Goal: Find contact information: Find contact information

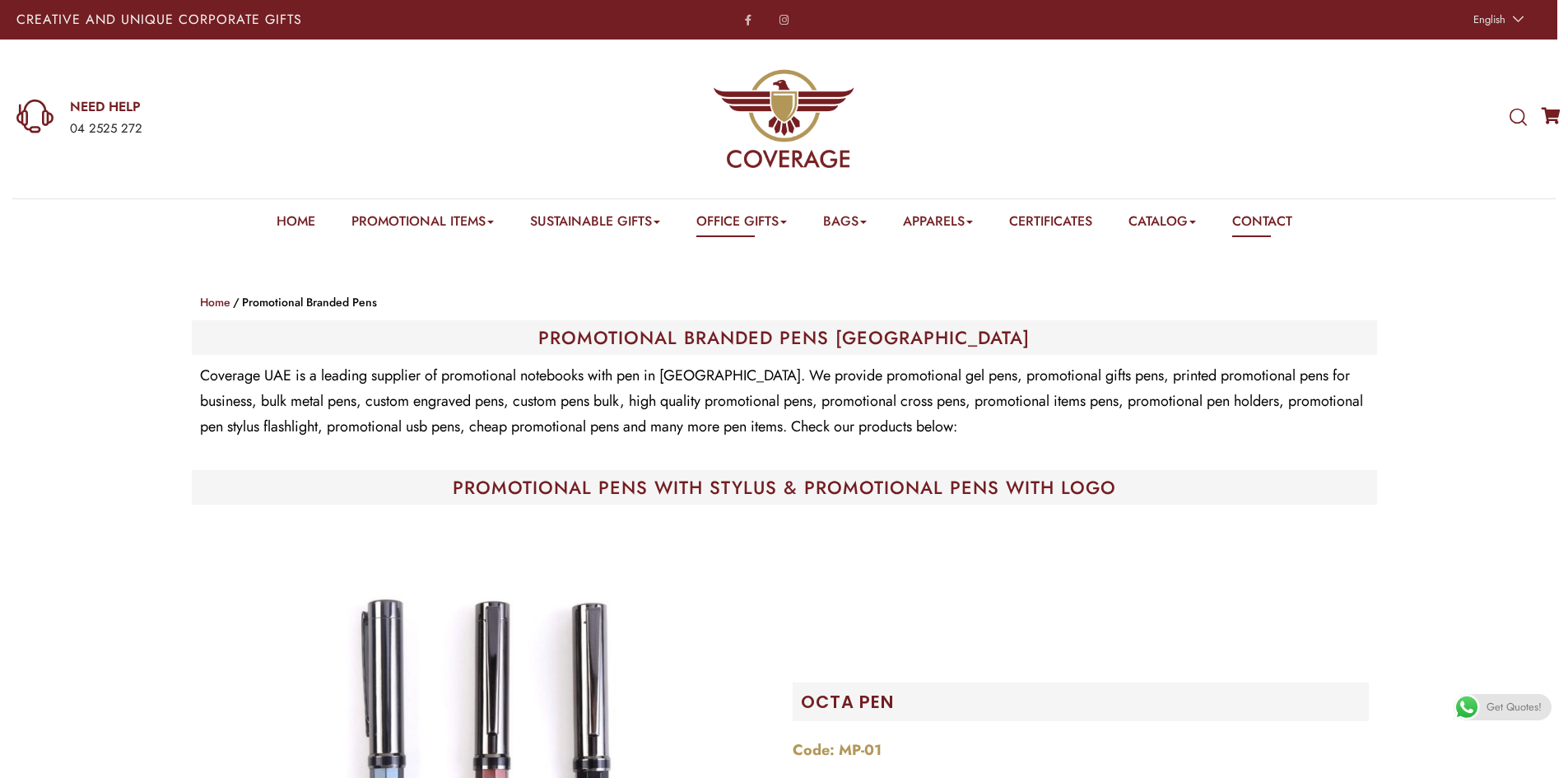
drag, startPoint x: 1312, startPoint y: 227, endPoint x: 1291, endPoint y: 226, distance: 21.0
click at [1312, 227] on div "Home Promotional Items Badge & Lapel Pin Drinkware Bottles Mugs Cufflinks Gift …" at bounding box center [784, 221] width 1568 height 44
click at [1290, 226] on link "Contact" at bounding box center [1262, 225] width 60 height 26
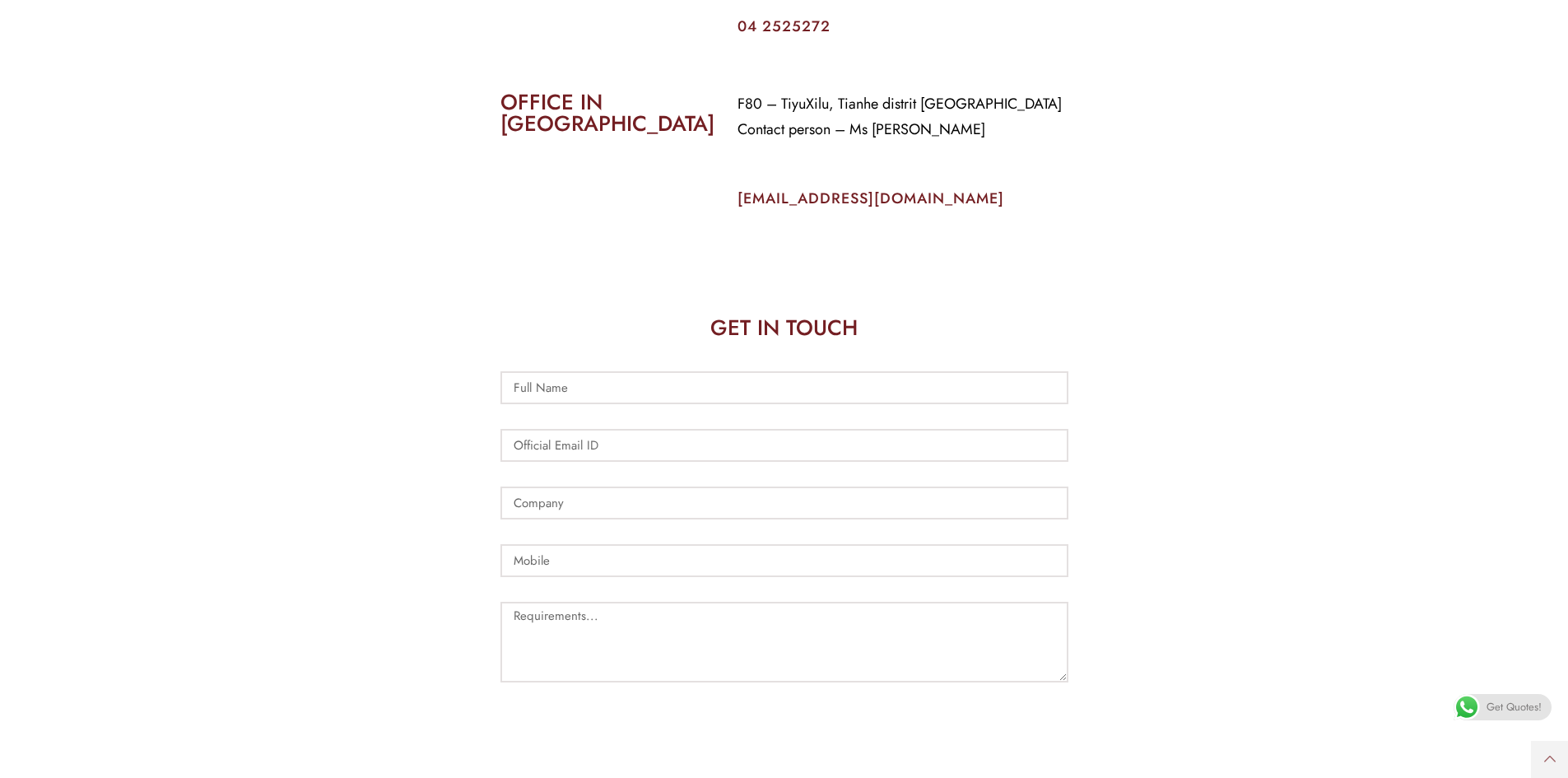
scroll to position [708, 0]
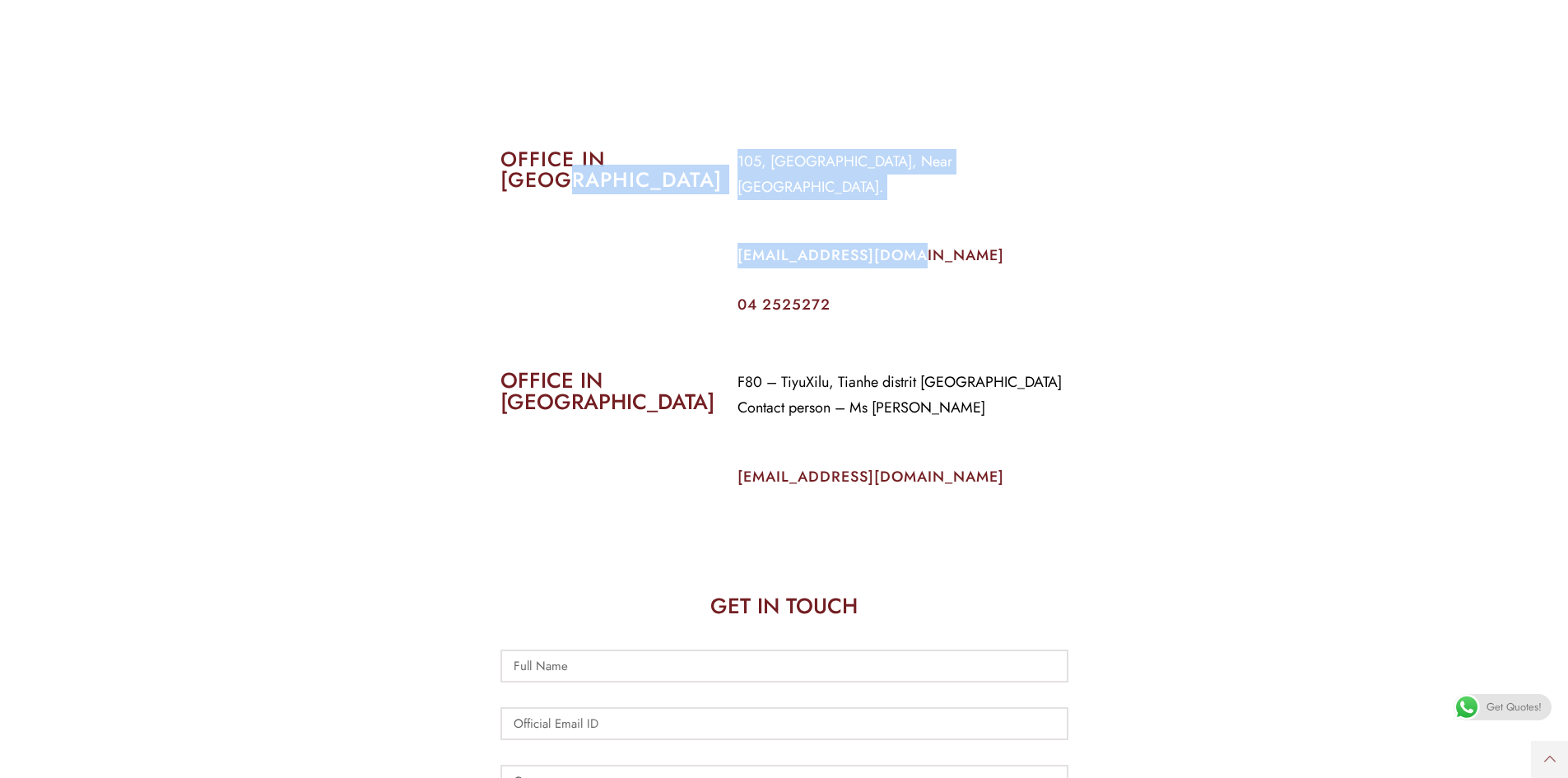
drag, startPoint x: 699, startPoint y: 204, endPoint x: 922, endPoint y: 223, distance: 223.8
click at [909, 229] on div "OFFICE IN DUBAI 105, Al Faraidooni Building, Near Al Jadeed Bakery. info@covera…" at bounding box center [784, 231] width 593 height 189
click at [1058, 243] on p "info@coverageuae.com" at bounding box center [902, 256] width 331 height 26
drag, startPoint x: 717, startPoint y: 264, endPoint x: 873, endPoint y: 288, distance: 157.8
click at [873, 288] on div "OFFICE IN DUBAI 105, Al Faraidooni Building, Near Al Jadeed Bakery. info@covera…" at bounding box center [784, 231] width 593 height 189
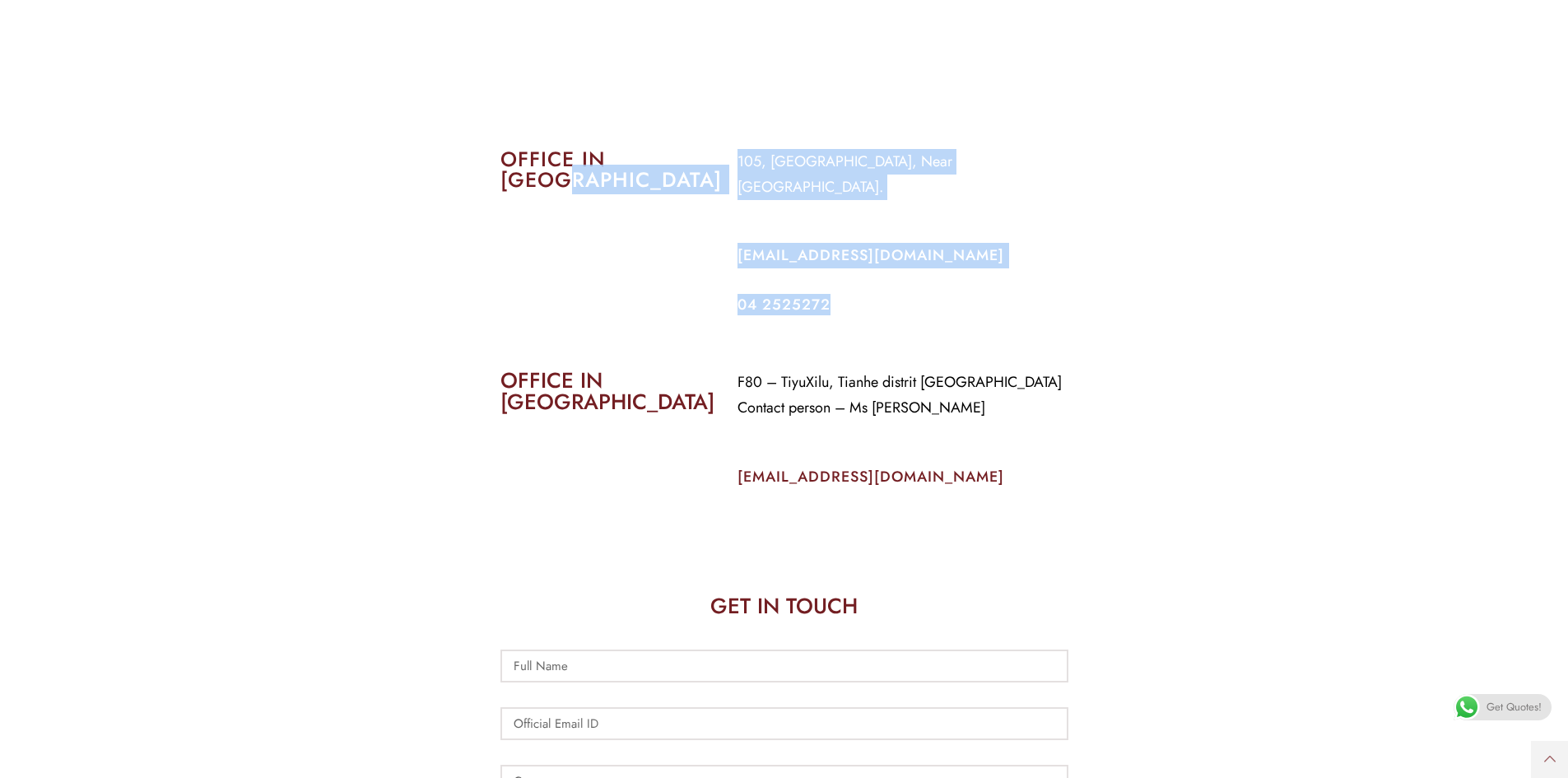
click at [1035, 297] on h2 "04 2525272" at bounding box center [902, 304] width 331 height 15
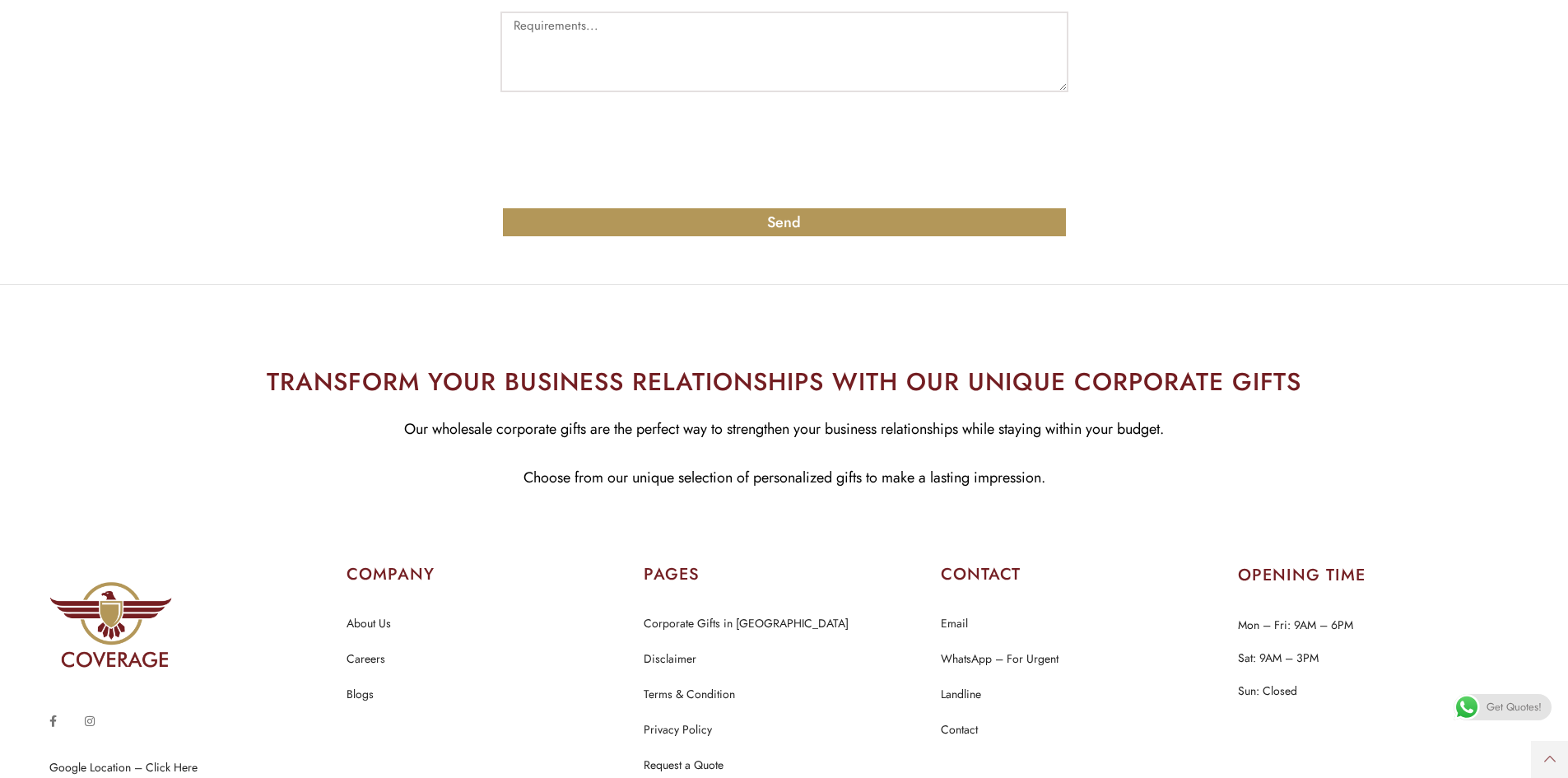
scroll to position [1696, 0]
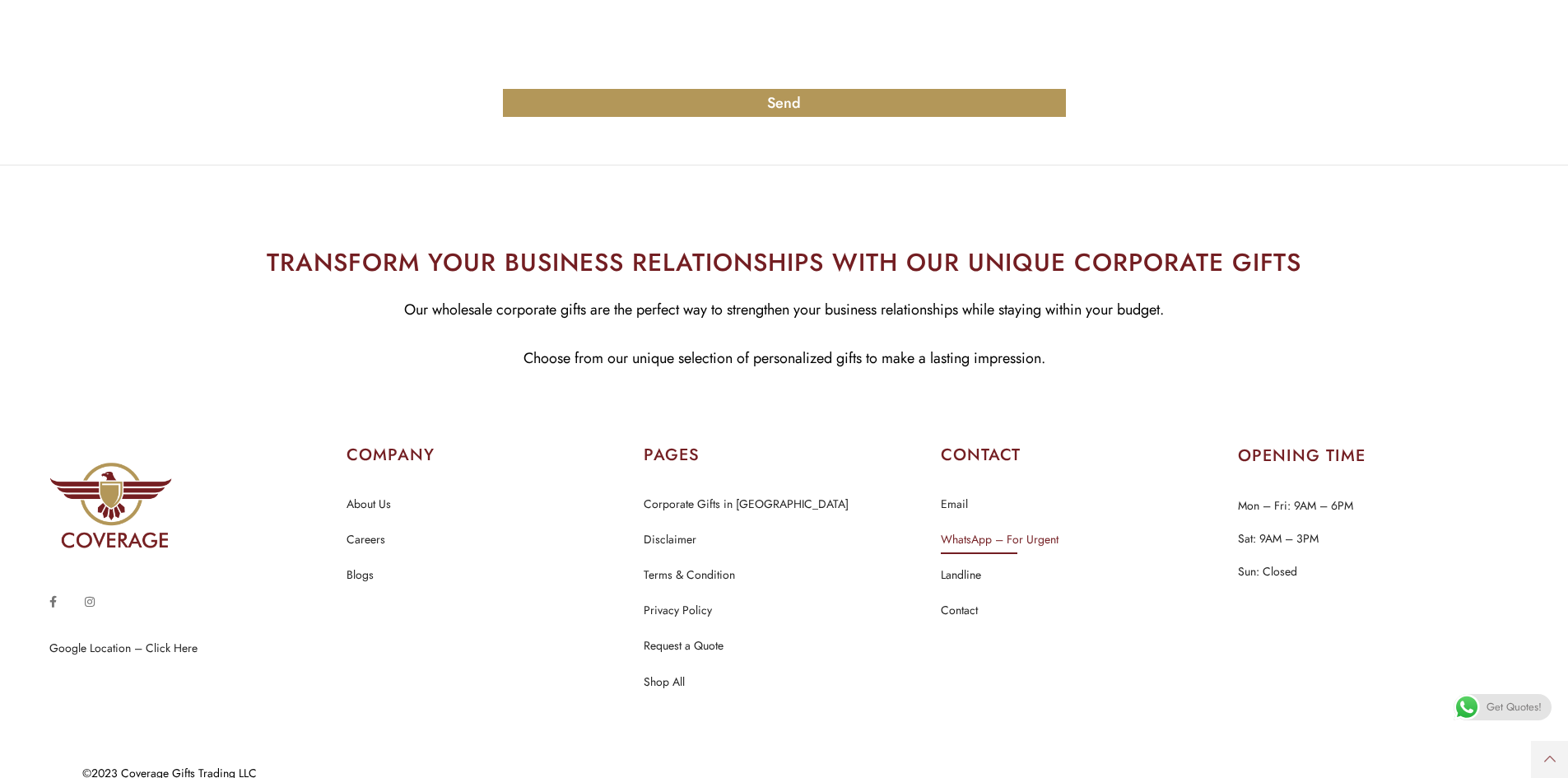
click at [962, 530] on link "WhatsApp – For Urgent" at bounding box center [999, 540] width 118 height 21
